Goal: Information Seeking & Learning: Find specific fact

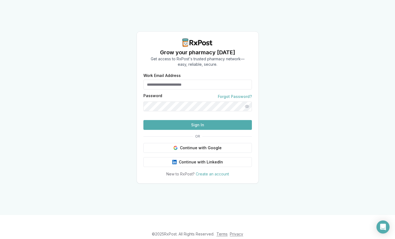
click at [193, 80] on input "Work Email Address" at bounding box center [197, 85] width 108 height 10
type input "**********"
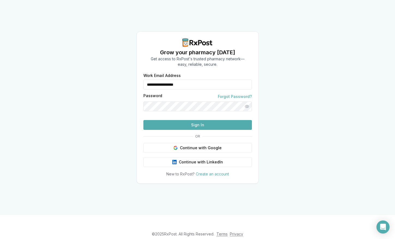
click at [143, 120] on button "Sign In" at bounding box center [197, 125] width 108 height 10
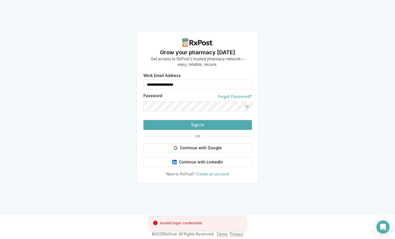
click at [146, 101] on div at bounding box center [144, 106] width 3 height 10
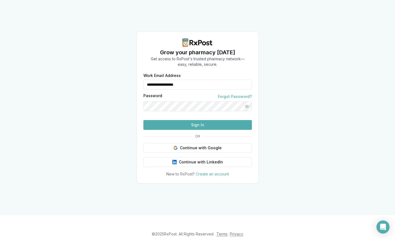
click at [173, 130] on button "Sign In" at bounding box center [197, 125] width 108 height 10
click at [143, 120] on button "Sign In" at bounding box center [197, 125] width 108 height 10
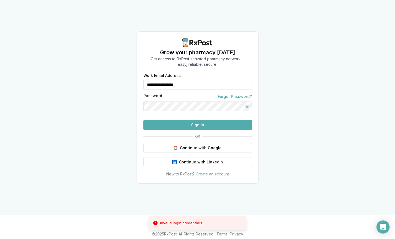
click at [165, 130] on button "Sign In" at bounding box center [197, 125] width 108 height 10
click at [186, 130] on button "Sign In" at bounding box center [197, 125] width 108 height 10
click at [188, 130] on button "Sign In" at bounding box center [197, 125] width 108 height 10
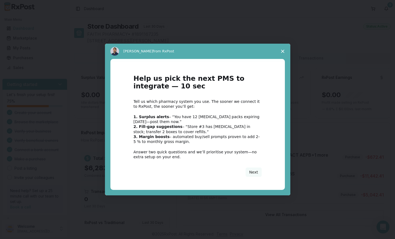
click at [283, 50] on icon "Close survey" at bounding box center [282, 51] width 3 height 3
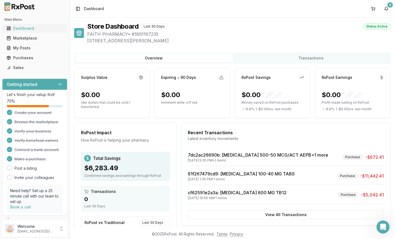
click at [34, 30] on div "Dashboard" at bounding box center [35, 28] width 56 height 5
click at [31, 35] on link "Marketplace" at bounding box center [34, 38] width 61 height 10
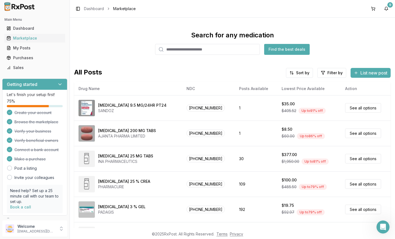
click at [188, 52] on input "search" at bounding box center [207, 49] width 105 height 11
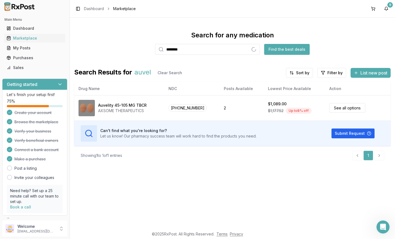
type input "********"
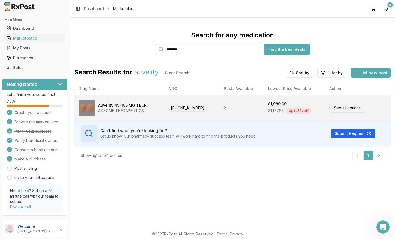
click at [341, 107] on link "See all options" at bounding box center [347, 108] width 36 height 10
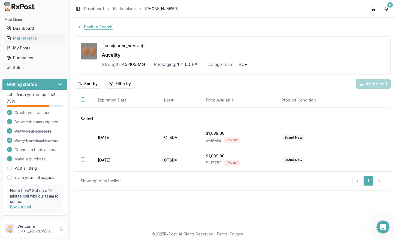
click at [91, 27] on button "Back to Search" at bounding box center [95, 27] width 42 height 10
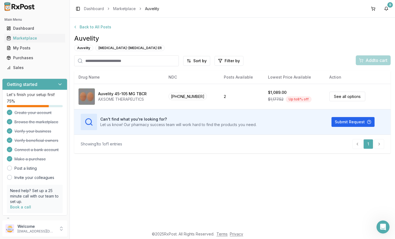
click at [115, 63] on input "search" at bounding box center [126, 60] width 105 height 11
